Goal: Transaction & Acquisition: Purchase product/service

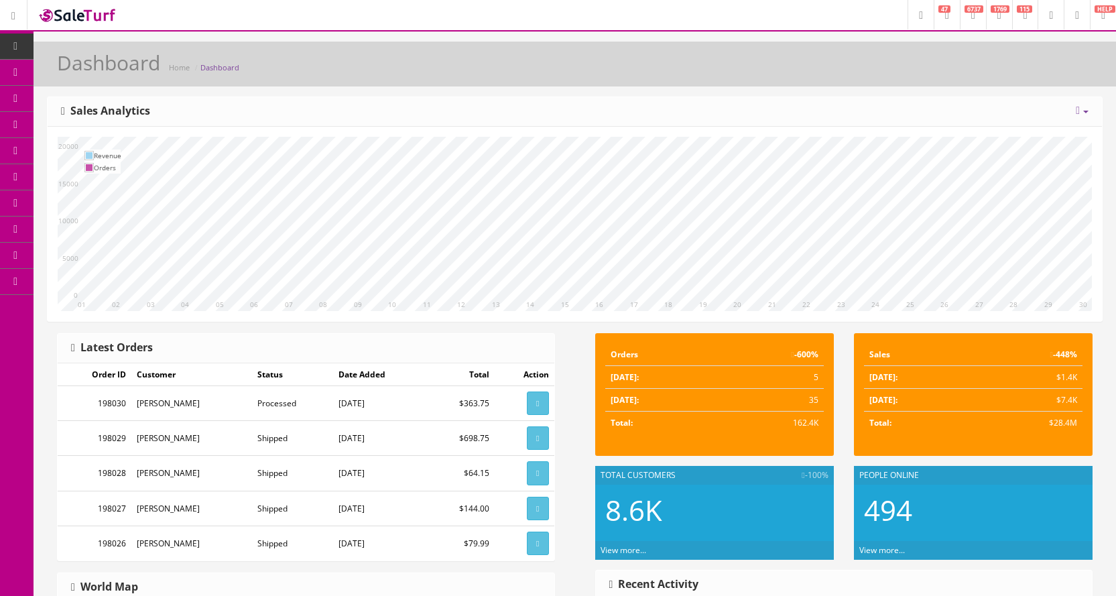
click at [78, 127] on icon at bounding box center [71, 124] width 14 height 11
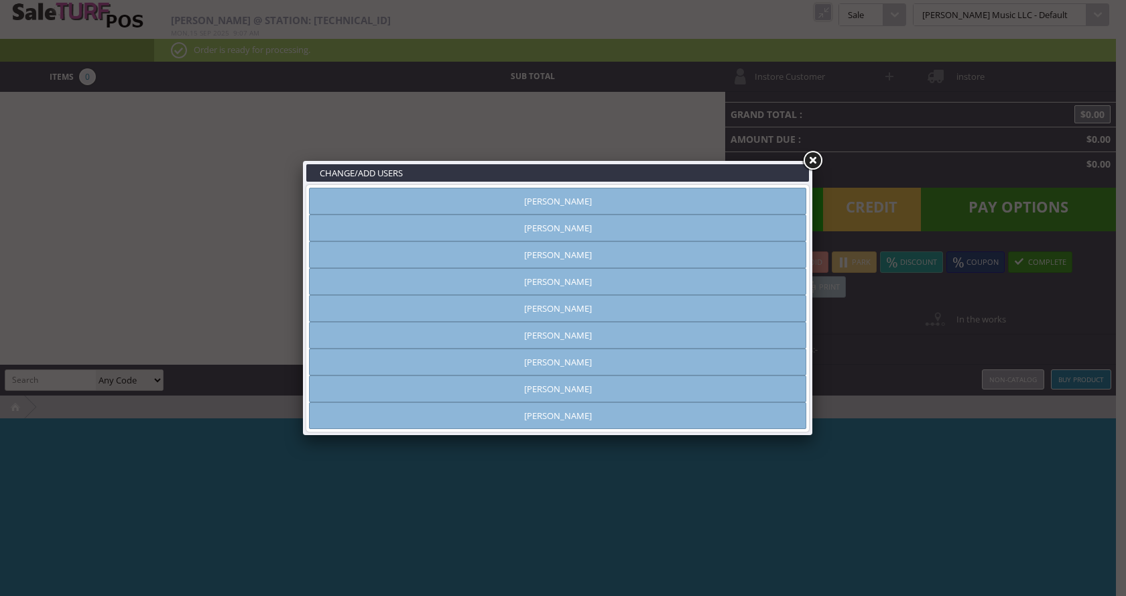
click at [570, 285] on link "[PERSON_NAME]" at bounding box center [557, 281] width 497 height 27
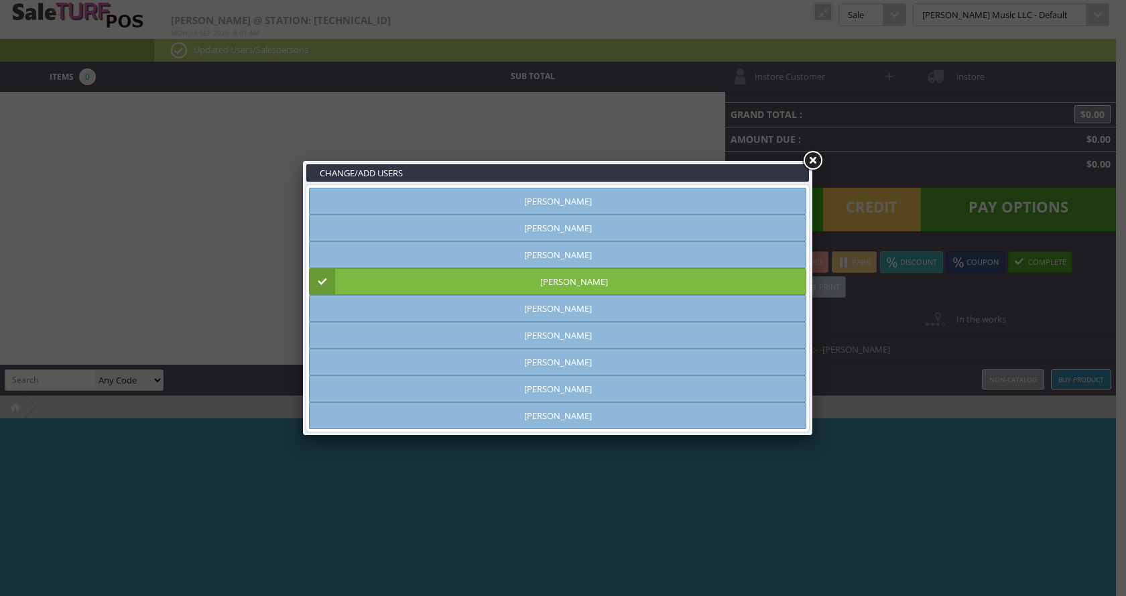
click at [814, 160] on link at bounding box center [812, 161] width 24 height 24
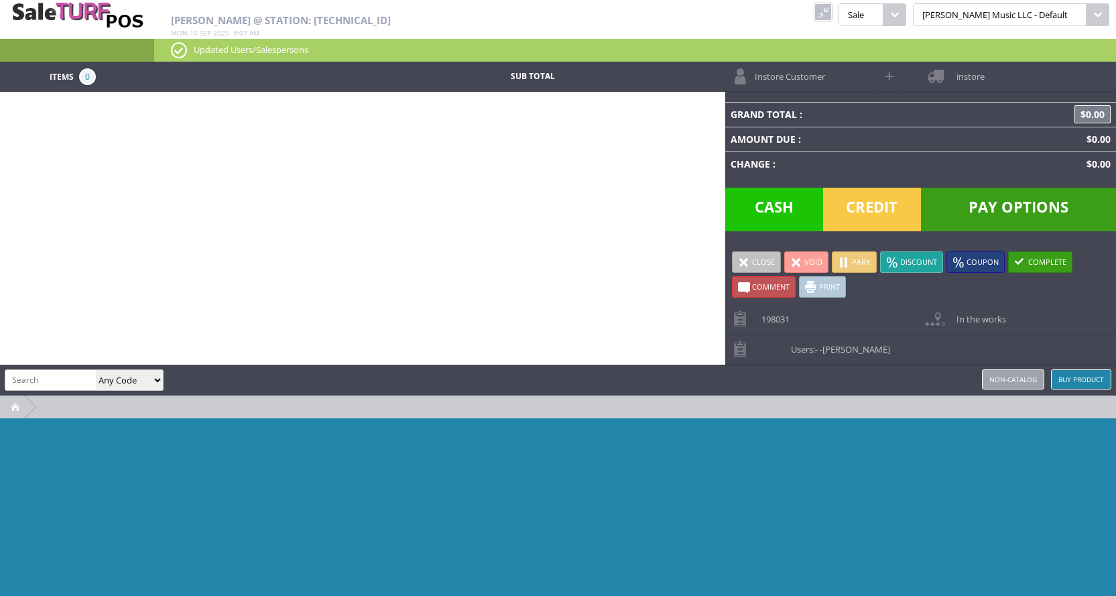
click at [814, 81] on span "Instore Customer" at bounding box center [786, 72] width 77 height 21
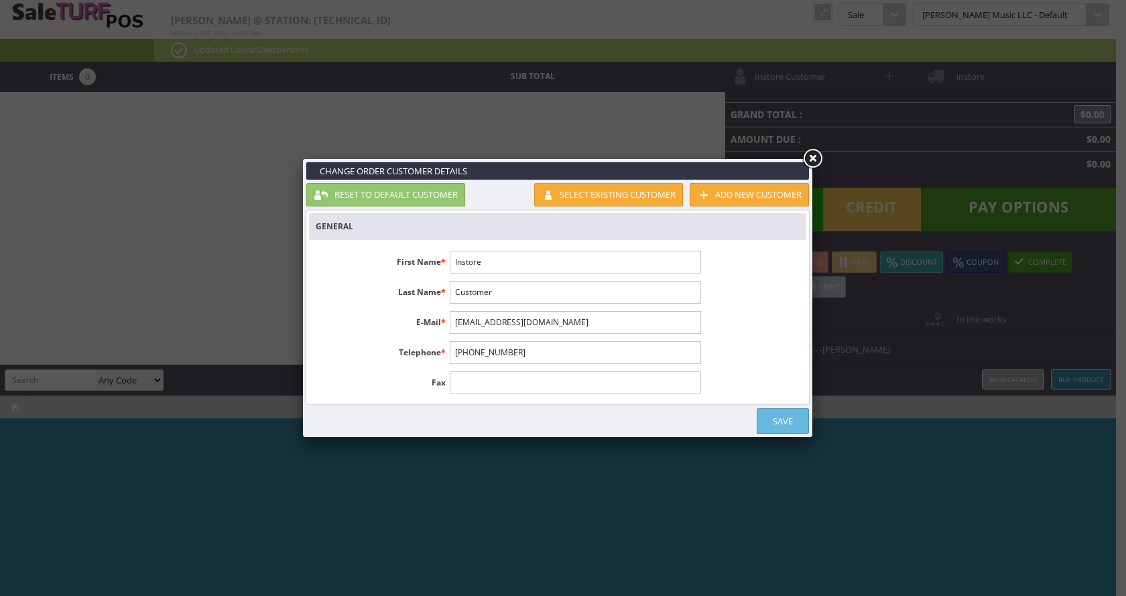
drag, startPoint x: 464, startPoint y: 261, endPoint x: 391, endPoint y: 250, distance: 73.2
click at [391, 250] on ul "First Name * Instore Last Name * Customer E-Mail * [EMAIL_ADDRESS][DOMAIN_NAME]…" at bounding box center [508, 322] width 398 height 158
drag, startPoint x: 507, startPoint y: 261, endPoint x: 450, endPoint y: 265, distance: 57.1
click at [450, 265] on input "Instore" at bounding box center [575, 262] width 251 height 23
type input "Zac"
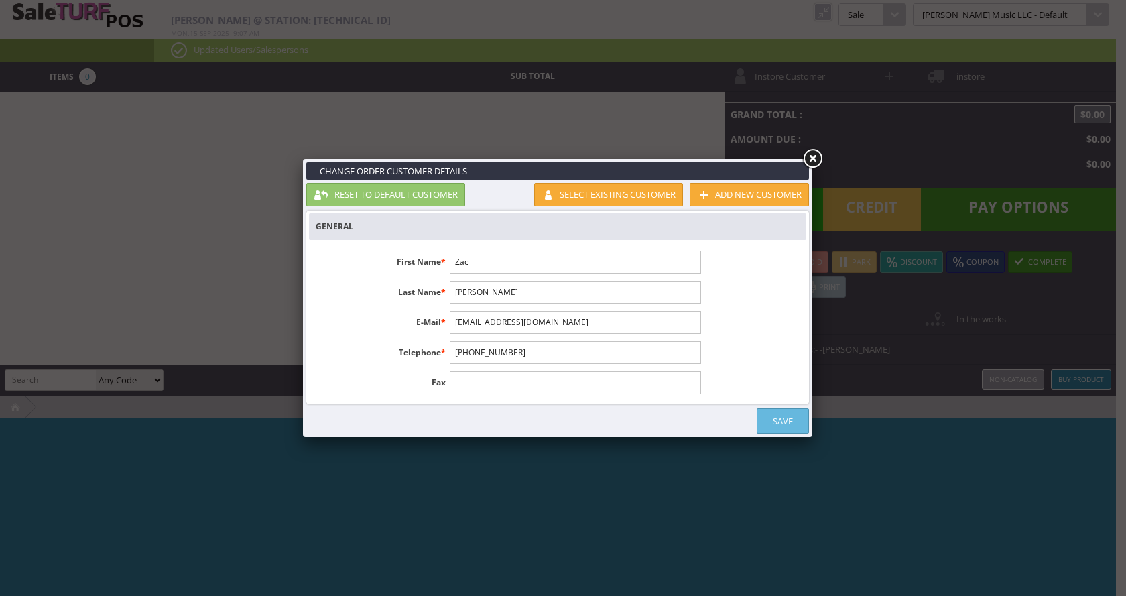
type input "[PERSON_NAME]"
drag, startPoint x: 521, startPoint y: 353, endPoint x: 430, endPoint y: 351, distance: 91.2
click at [430, 351] on li "Telephone * [PHONE_NUMBER]" at bounding box center [508, 352] width 398 height 23
drag, startPoint x: 521, startPoint y: 351, endPoint x: 454, endPoint y: 352, distance: 67.0
click at [454, 352] on input "[PHONE_NUMBER]" at bounding box center [575, 352] width 251 height 23
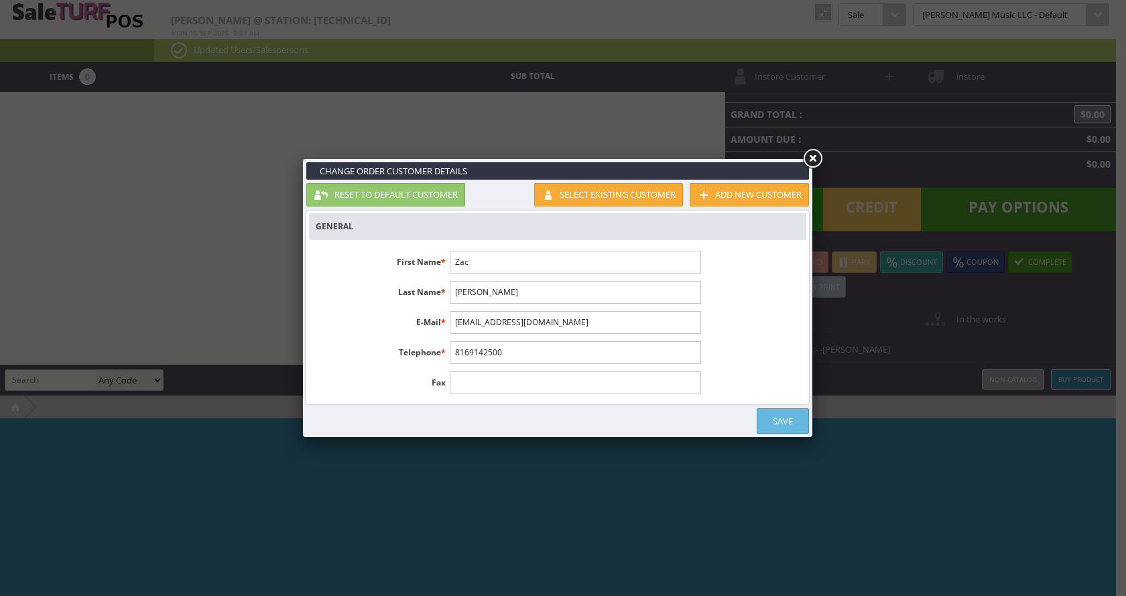
type input "8169142500"
click at [786, 422] on link "Save" at bounding box center [783, 420] width 52 height 25
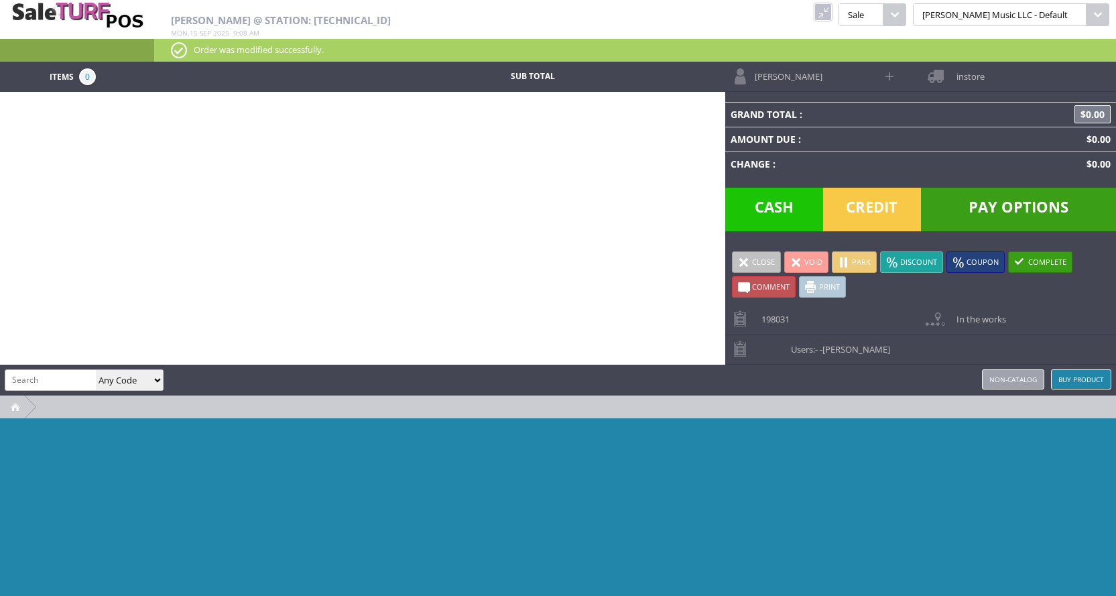
click at [23, 382] on input "search" at bounding box center [50, 379] width 90 height 19
type input "service"
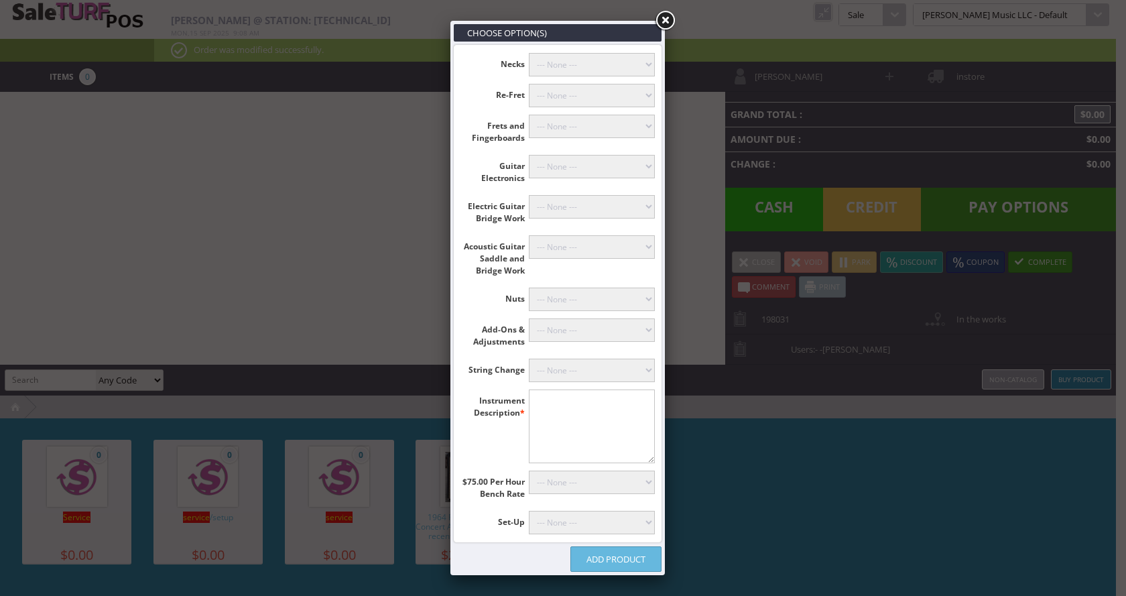
click at [565, 367] on select"] "--- None --- [PERSON_NAME] (+$60.00) Classicals, Latin, & Mandolin (+$30.00) 12…" at bounding box center [592, 370] width 127 height 23
click at [566, 366] on select"] "--- None --- [PERSON_NAME] (+$60.00) Classicals, Latin, & Mandolin (+$30.00) 12…" at bounding box center [592, 370] width 127 height 23
click at [540, 407] on textarea"] at bounding box center [592, 426] width 127 height 74
type textarea"] "Schecter 5 String Bass"
click at [584, 483] on select"] "--- None --- 10 Hours (+$750.00) 9 Hours (+$675.00) 8 Hours (+$600.00) 7 Hours …" at bounding box center [592, 482] width 127 height 23
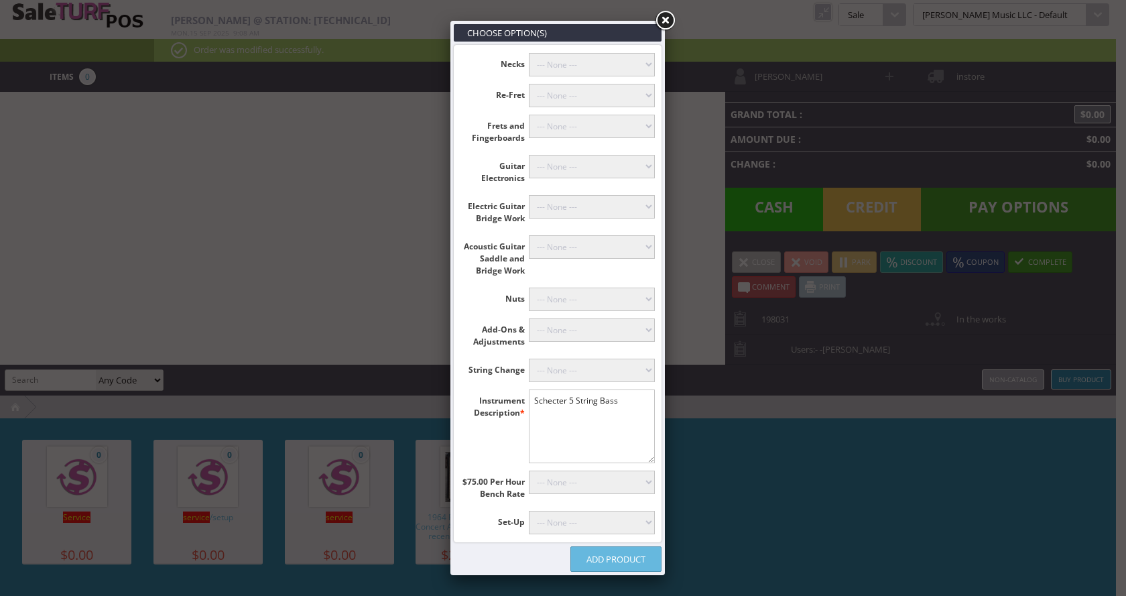
select select"] "5"
click at [529, 471] on select"] "--- None --- 10 Hours (+$750.00) 9 Hours (+$675.00) 8 Hours (+$600.00) 7 Hours …" at bounding box center [592, 482] width 127 height 23
click at [612, 564] on link "Add Product" at bounding box center [615, 558] width 91 height 25
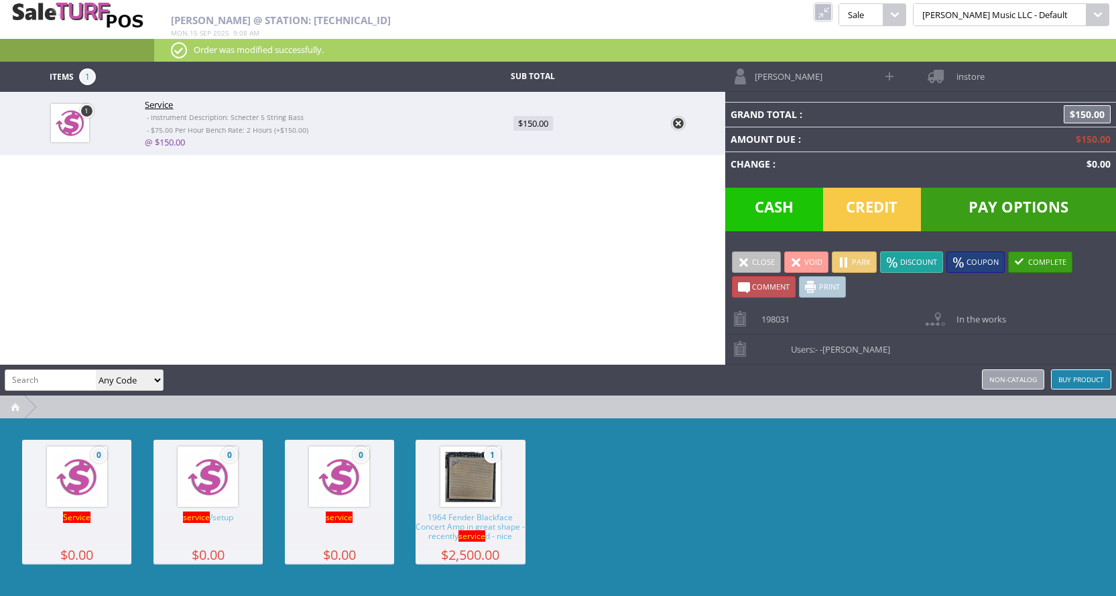
click at [857, 261] on link "Park" at bounding box center [854, 261] width 45 height 21
